Goal: Information Seeking & Learning: Learn about a topic

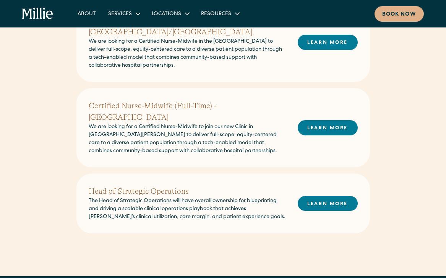
scroll to position [301, 0]
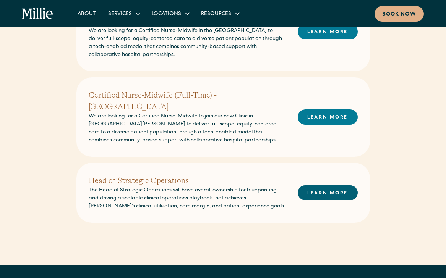
click at [329, 186] on link "LEARN MORE" at bounding box center [327, 193] width 60 height 15
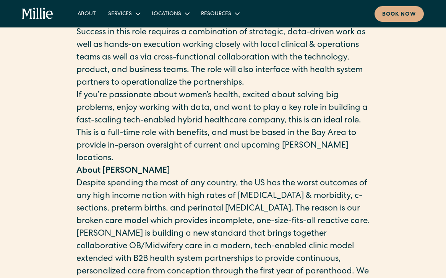
scroll to position [318, 0]
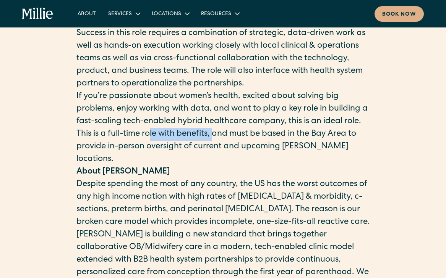
drag, startPoint x: 150, startPoint y: 146, endPoint x: 217, endPoint y: 147, distance: 66.5
click at [217, 147] on p "This is a full-time role with benefits, and must be based in the Bay Area to pr…" at bounding box center [222, 147] width 293 height 38
click at [221, 156] on p "This is a full-time role with benefits, and must be based in the Bay Area to pr…" at bounding box center [222, 147] width 293 height 38
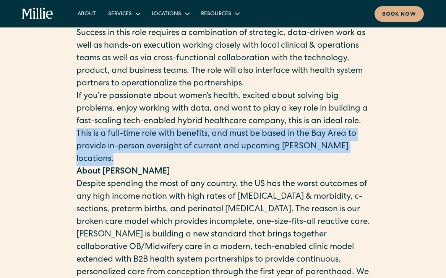
click at [221, 156] on p "This is a full-time role with benefits, and must be based in the Bay Area to pr…" at bounding box center [222, 147] width 293 height 38
